Goal: Task Accomplishment & Management: Manage account settings

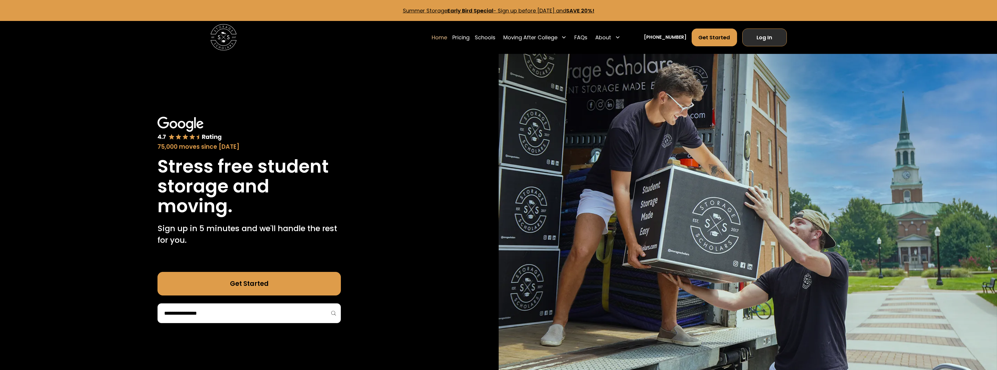
click at [769, 33] on link "Log In" at bounding box center [764, 38] width 45 height 18
click at [757, 32] on link "Log In" at bounding box center [764, 38] width 45 height 18
click at [754, 34] on link "Log In" at bounding box center [764, 38] width 45 height 18
